Goal: Check status: Check status

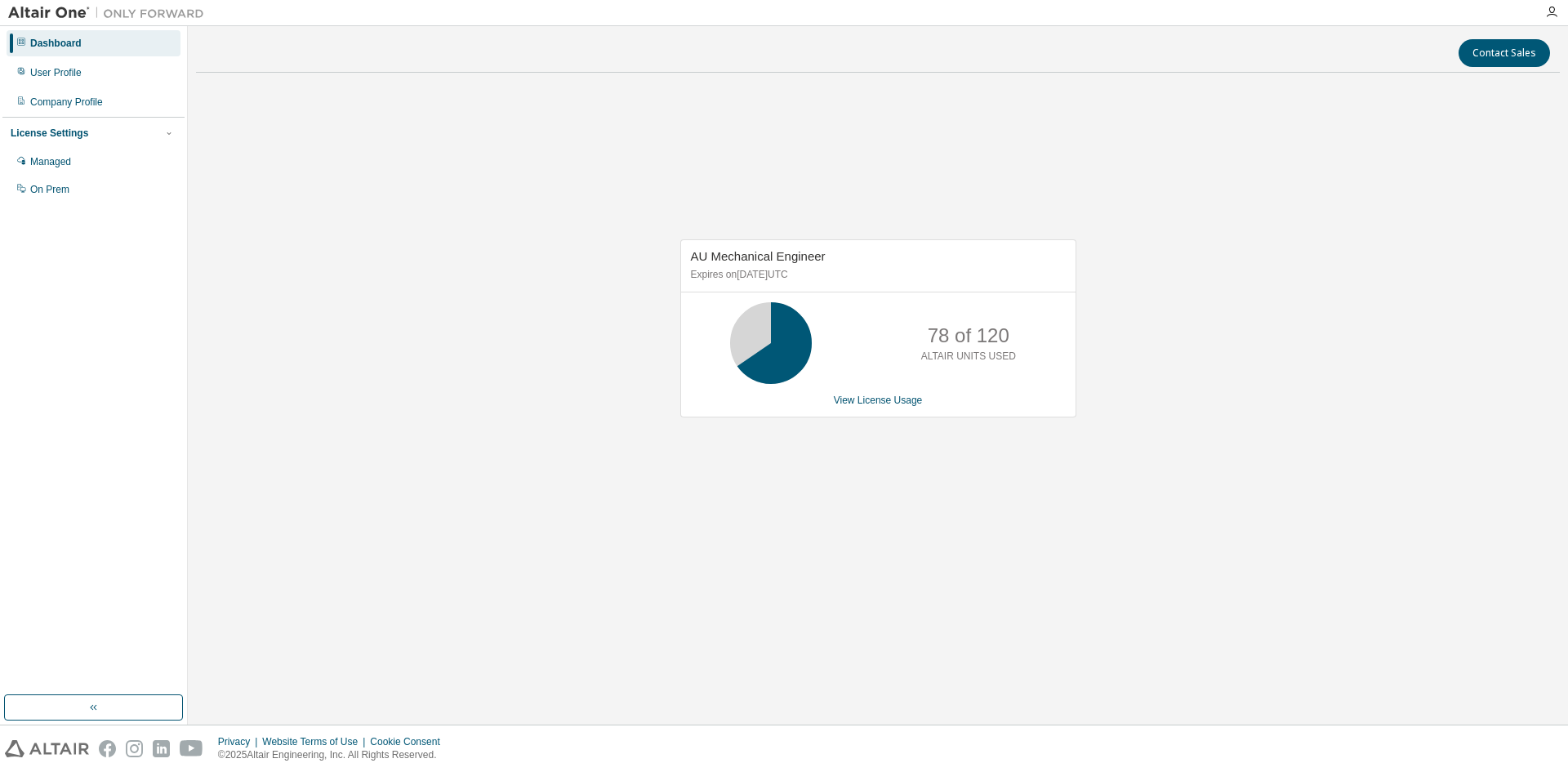
click at [342, 185] on div "AU Mechanical Engineer Expires on January 1, 2026 UTC 78 of 120 ALTAIR UNITS US…" at bounding box center [878, 337] width 1364 height 502
